Goal: Task Accomplishment & Management: Complete application form

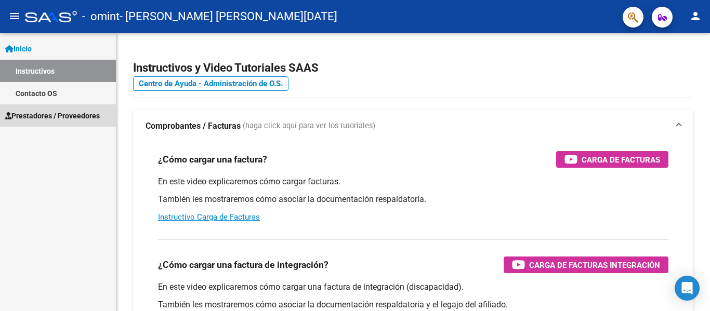
click at [62, 125] on link "Prestadores / Proveedores" at bounding box center [58, 115] width 116 height 22
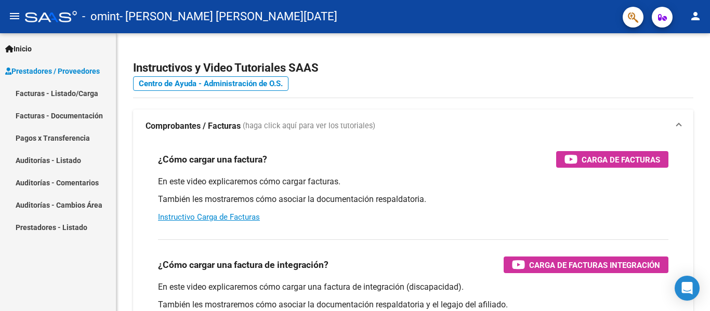
click at [71, 99] on link "Facturas - Listado/Carga" at bounding box center [58, 93] width 116 height 22
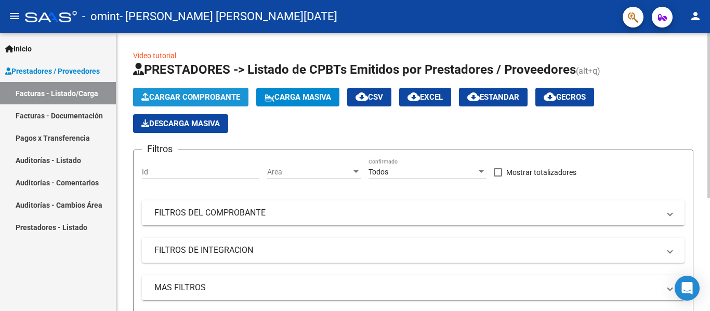
click at [209, 99] on span "Cargar Comprobante" at bounding box center [190, 97] width 99 height 9
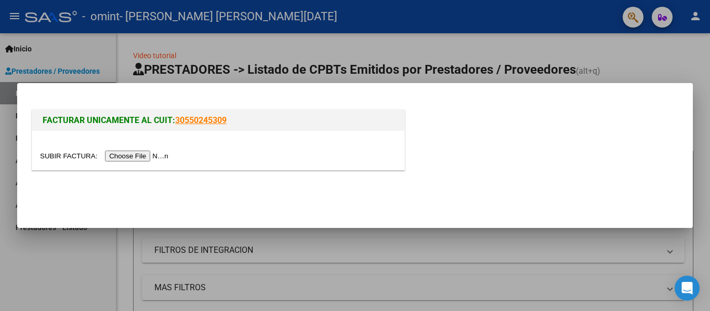
click at [148, 152] on input "file" at bounding box center [106, 156] width 132 height 11
click at [162, 156] on input "file" at bounding box center [106, 156] width 132 height 11
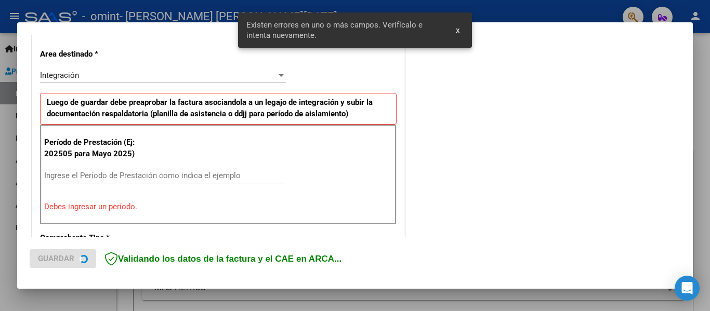
scroll to position [241, 0]
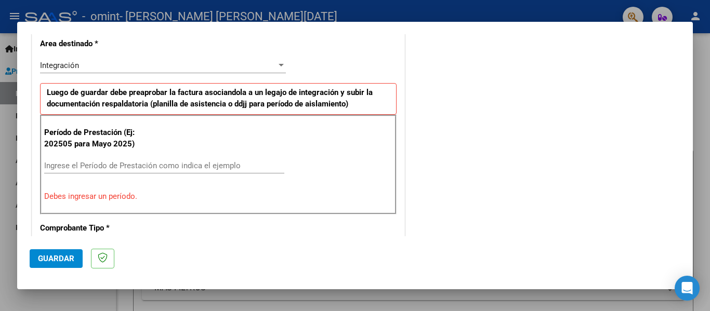
click at [120, 167] on input "Ingrese el Período de Prestación como indica el ejemplo" at bounding box center [164, 165] width 240 height 9
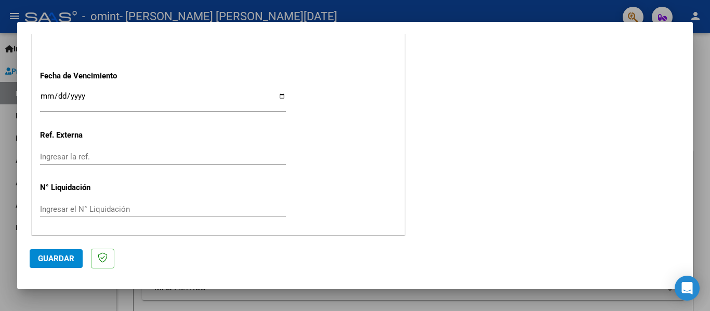
scroll to position [713, 0]
type input "202509"
click at [278, 95] on input "Ingresar la fecha" at bounding box center [163, 99] width 246 height 17
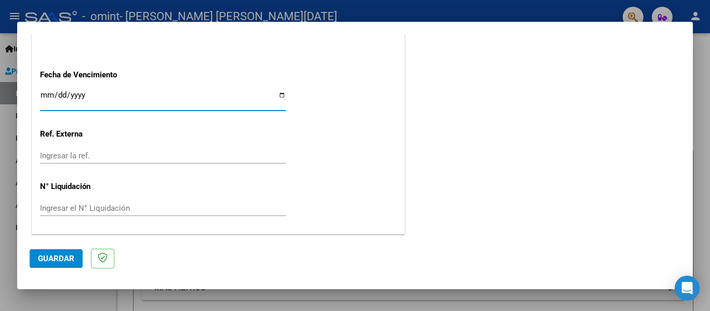
type input "[DATE]"
click at [70, 258] on span "Guardar" at bounding box center [56, 258] width 36 height 9
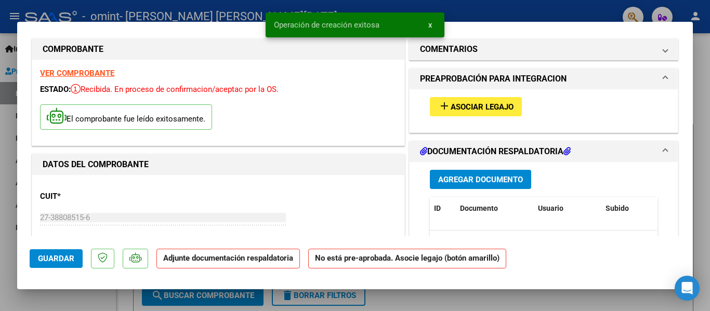
scroll to position [0, 0]
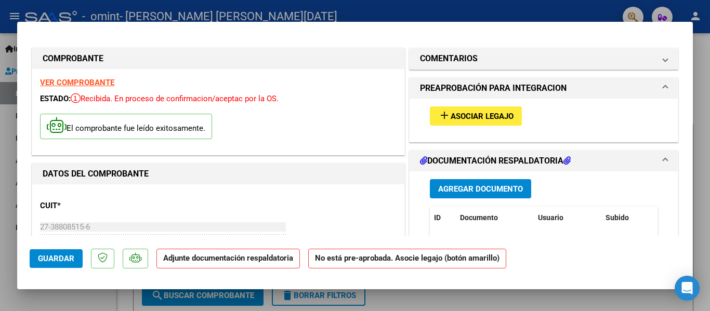
click at [476, 186] on span "Agregar Documento" at bounding box center [480, 189] width 85 height 9
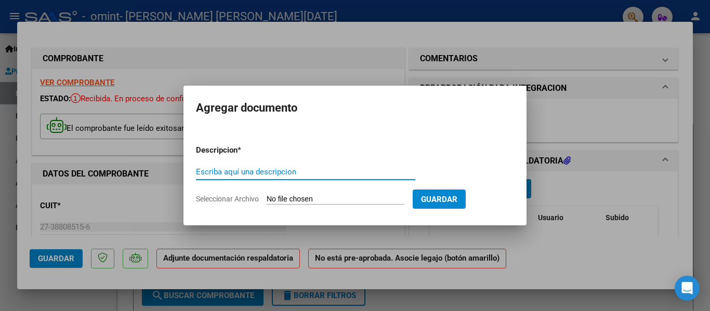
click at [275, 170] on input "Escriba aquí una descripcion" at bounding box center [305, 171] width 219 height 9
type input "Planilla de Asistencia"
click at [337, 198] on input "Seleccionar Archivo" at bounding box center [336, 200] width 138 height 10
type input "C:\fakepath\Planilla de Asistencia Septiembre [PERSON_NAME].pdf"
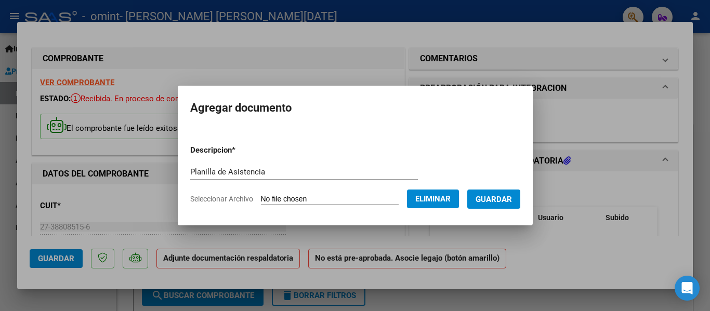
click at [495, 199] on span "Guardar" at bounding box center [494, 199] width 36 height 9
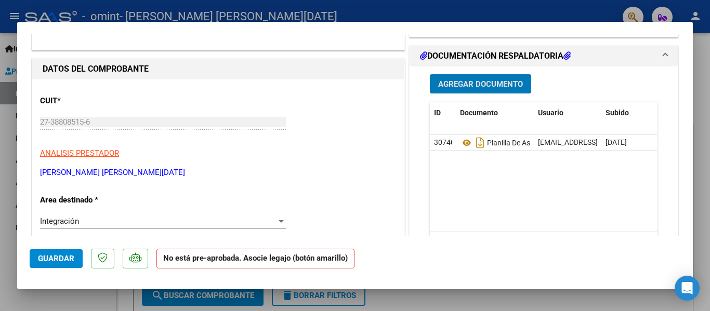
scroll to position [701, 0]
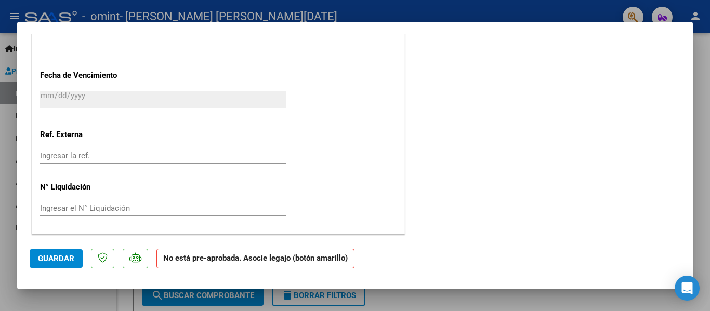
click at [37, 255] on button "Guardar" at bounding box center [56, 258] width 53 height 19
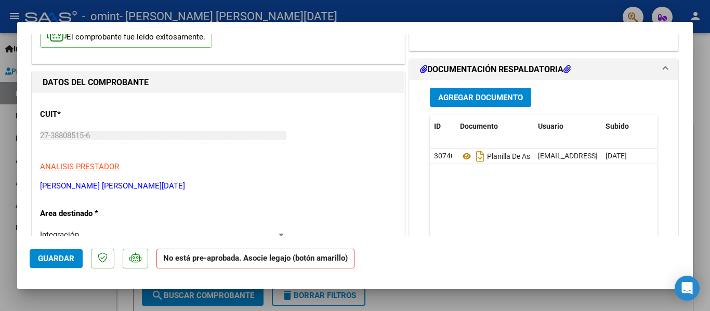
scroll to position [0, 0]
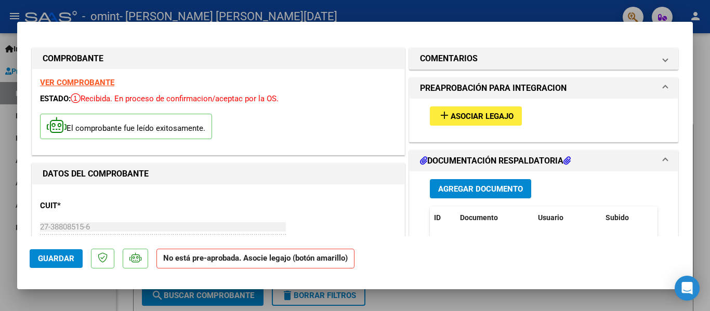
click at [705, 45] on div at bounding box center [355, 155] width 710 height 311
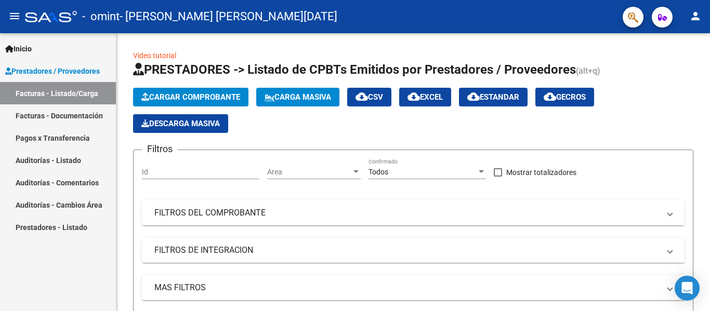
click at [84, 115] on link "Facturas - Documentación" at bounding box center [58, 115] width 116 height 22
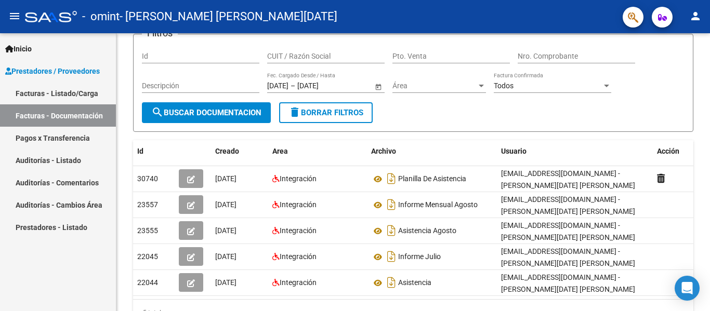
scroll to position [29, 0]
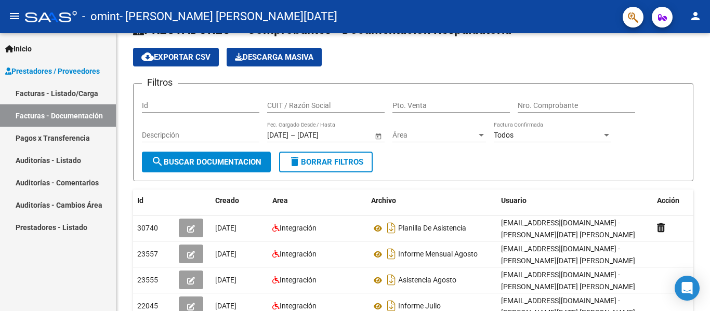
click at [86, 88] on link "Facturas - Listado/Carga" at bounding box center [58, 93] width 116 height 22
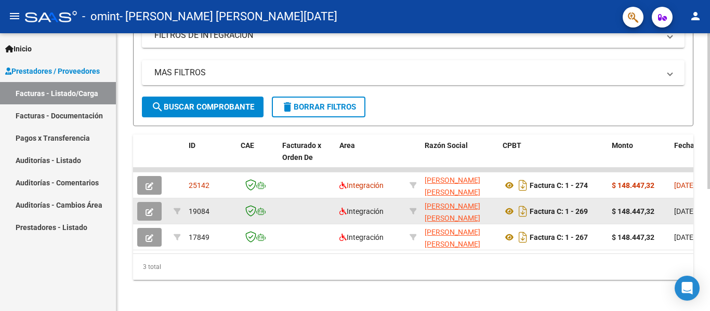
scroll to position [217, 0]
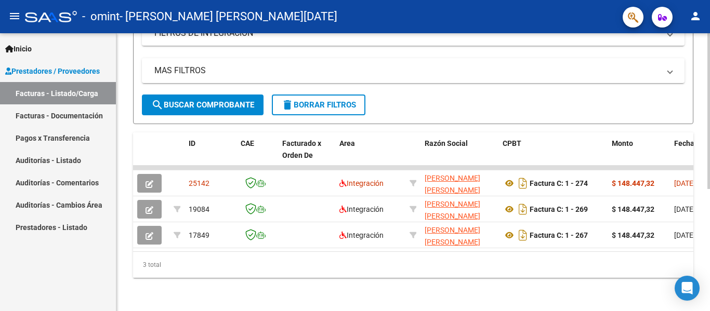
click at [260, 250] on datatable-body "25142 Integración [PERSON_NAME] [PERSON_NAME][DATE] 27388085156 Factura C: 1 - …" at bounding box center [413, 209] width 560 height 86
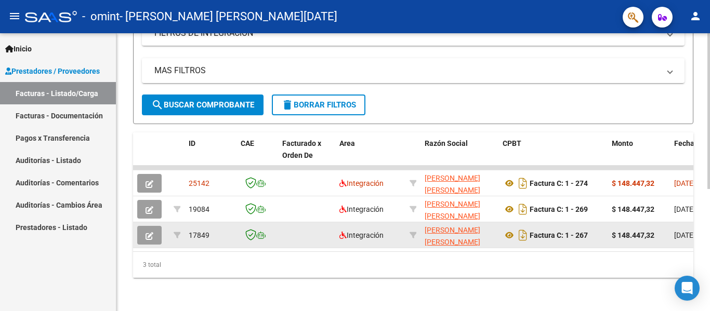
drag, startPoint x: 251, startPoint y: 251, endPoint x: 274, endPoint y: 247, distance: 23.1
click at [274, 247] on datatable-body "25142 Integración [PERSON_NAME] [PERSON_NAME][DATE] 27388085156 Factura C: 1 - …" at bounding box center [413, 209] width 560 height 86
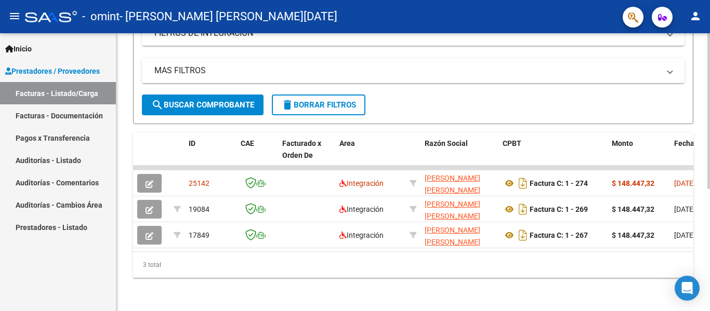
click at [198, 249] on datatable-selection "25142 Integración [PERSON_NAME] [PERSON_NAME][DATE] 27388085156 Factura C: 1 - …" at bounding box center [413, 246] width 560 height 8
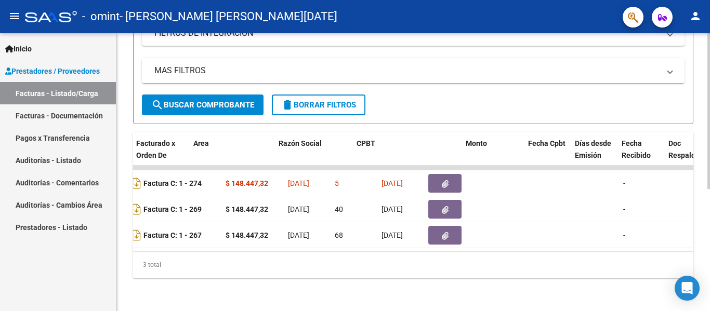
scroll to position [0, 0]
